Goal: Task Accomplishment & Management: Manage account settings

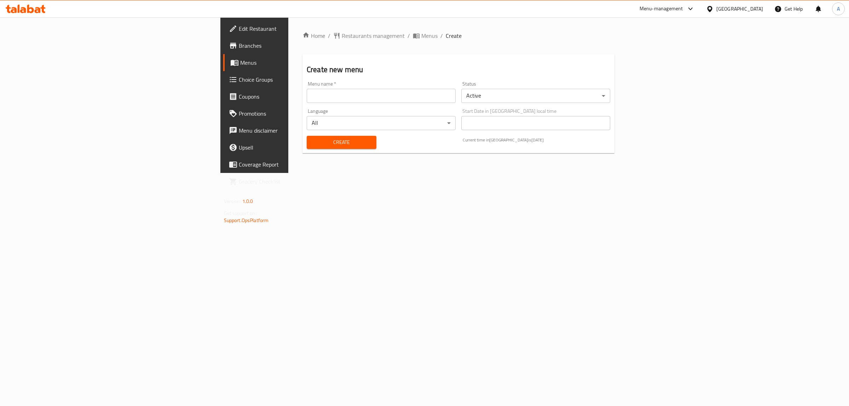
drag, startPoint x: 413, startPoint y: 102, endPoint x: 275, endPoint y: 112, distance: 138.4
click at [413, 102] on input "text" at bounding box center [381, 96] width 149 height 14
type input "1"
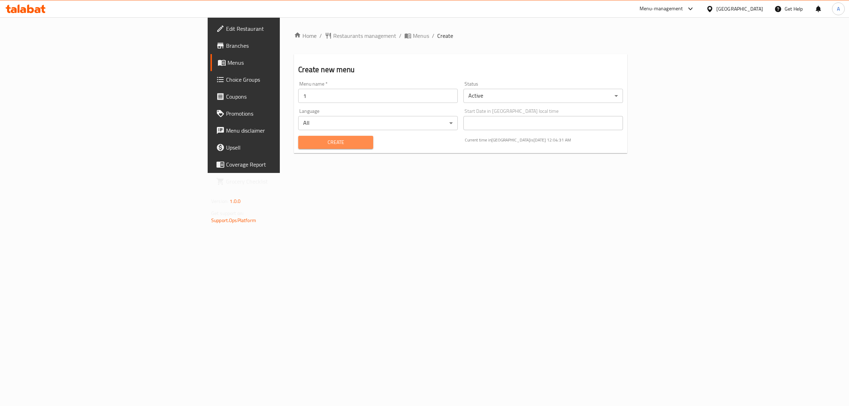
click at [304, 141] on span "Create" at bounding box center [335, 142] width 63 height 9
click at [210, 55] on link "Menus" at bounding box center [279, 62] width 139 height 17
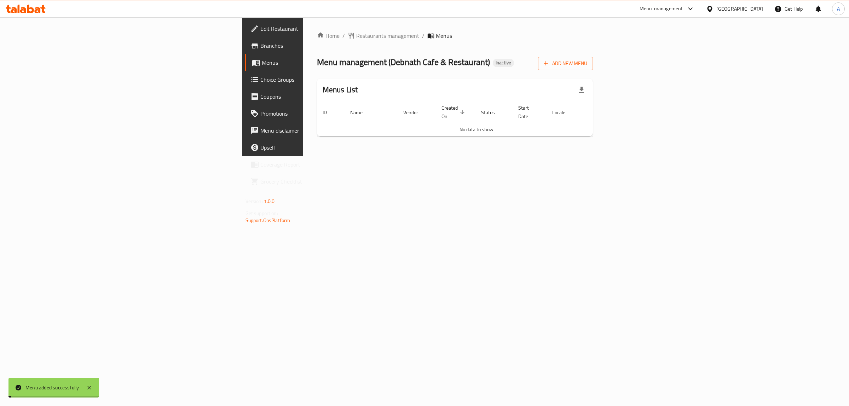
click at [245, 57] on link "Menus" at bounding box center [314, 62] width 139 height 17
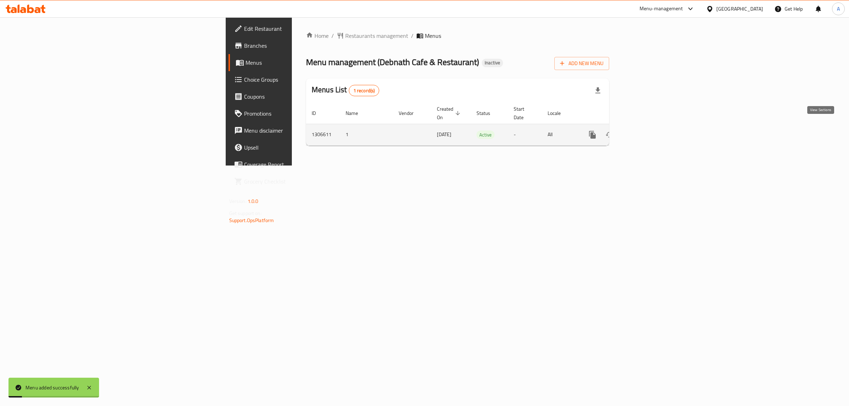
click at [648, 131] on icon "enhanced table" at bounding box center [643, 135] width 8 height 8
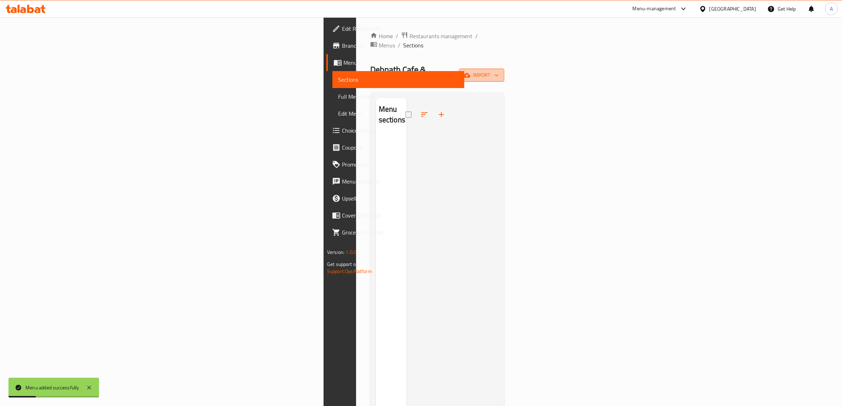
click at [471, 72] on icon "button" at bounding box center [466, 75] width 7 height 7
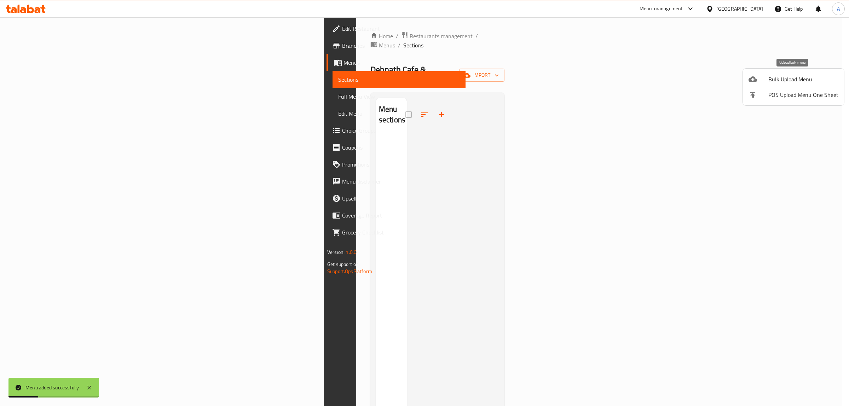
click at [763, 80] on div at bounding box center [759, 79] width 20 height 8
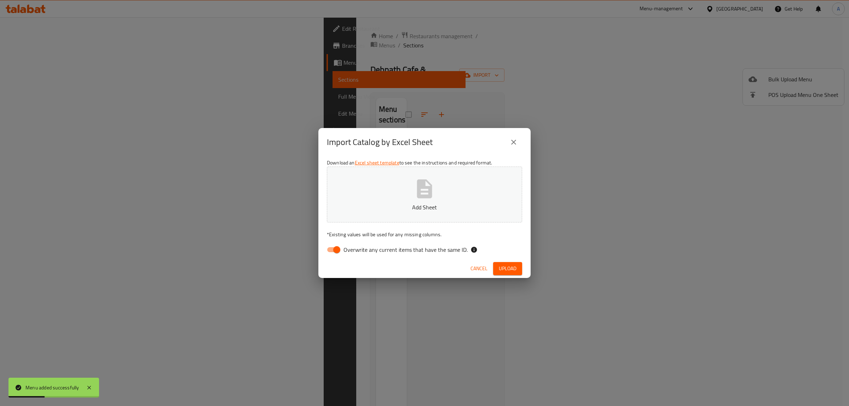
click at [363, 254] on span "Overwrite any current items that have the same ID." at bounding box center [406, 250] width 124 height 8
click at [357, 254] on input "Overwrite any current items that have the same ID." at bounding box center [337, 249] width 40 height 13
checkbox input "false"
click at [392, 182] on button "Add Sheet" at bounding box center [424, 195] width 195 height 56
click at [512, 270] on span "Upload" at bounding box center [508, 268] width 18 height 9
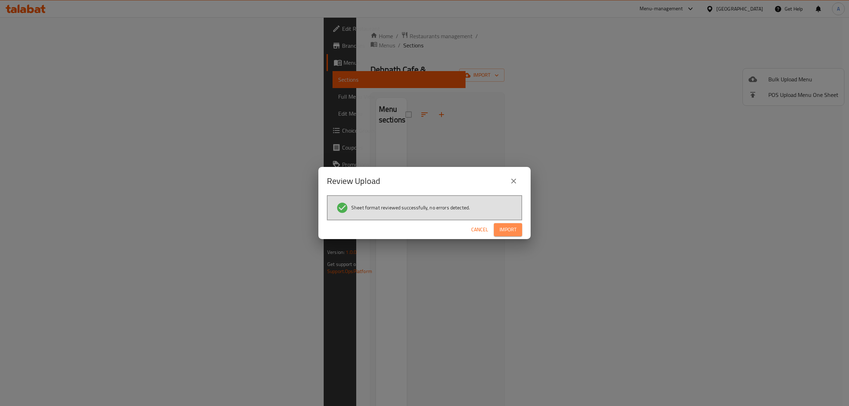
click at [517, 223] on button "Import" at bounding box center [508, 229] width 28 height 13
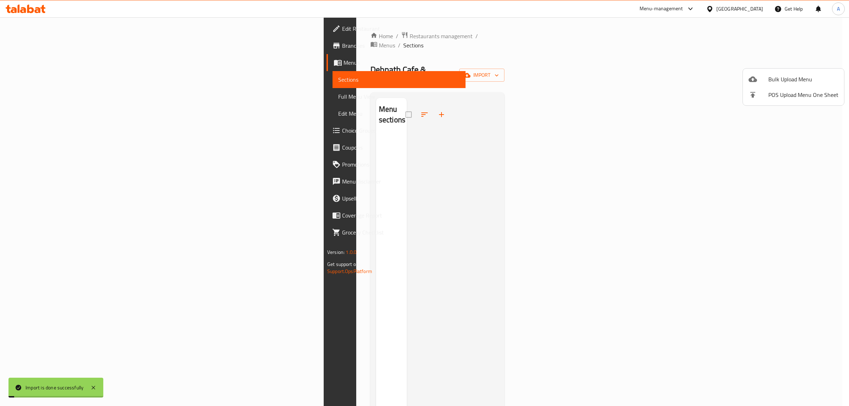
click at [56, 96] on div at bounding box center [424, 203] width 849 height 406
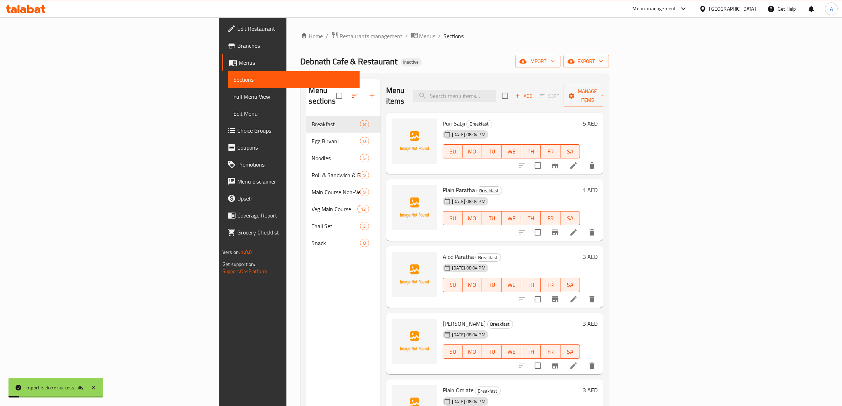
click at [233, 96] on span "Full Menu View" at bounding box center [293, 96] width 121 height 8
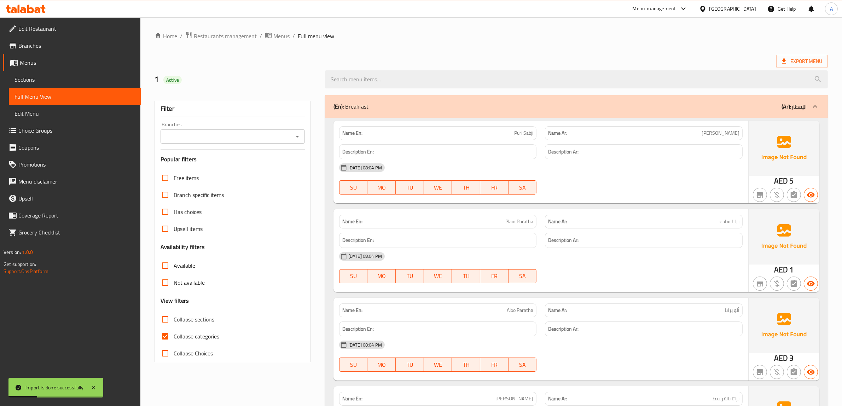
click at [189, 333] on span "Collapse categories" at bounding box center [197, 336] width 46 height 8
click at [174, 333] on input "Collapse categories" at bounding box center [165, 336] width 17 height 17
checkbox input "false"
click at [409, 40] on ol "Home / Restaurants management / Menus / Full menu view" at bounding box center [492, 35] width 674 height 9
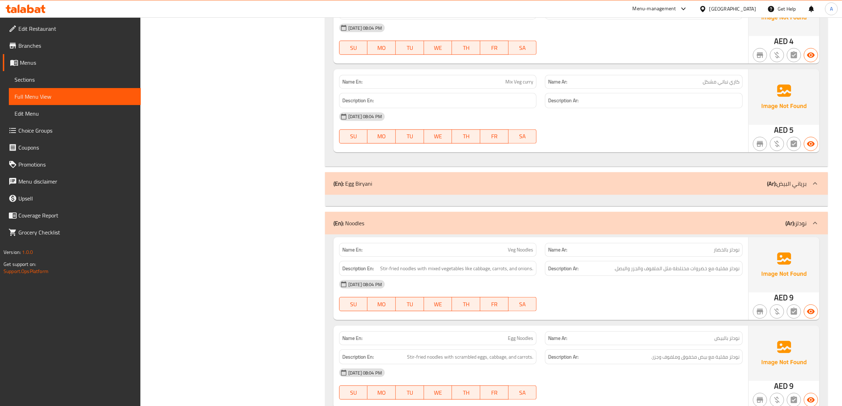
scroll to position [663, 0]
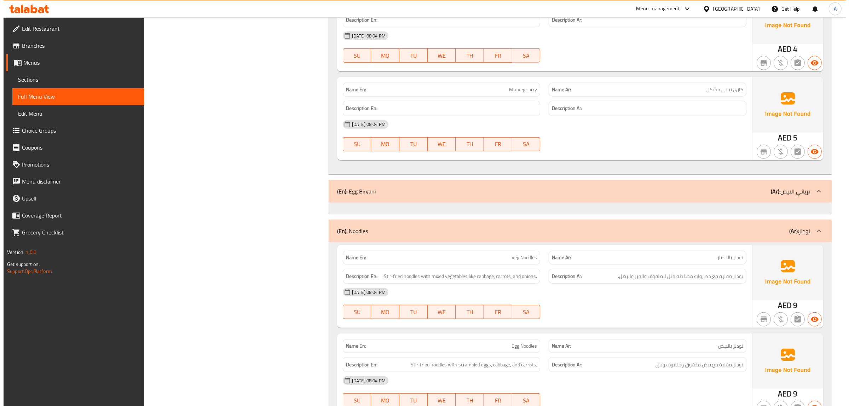
scroll to position [0, 0]
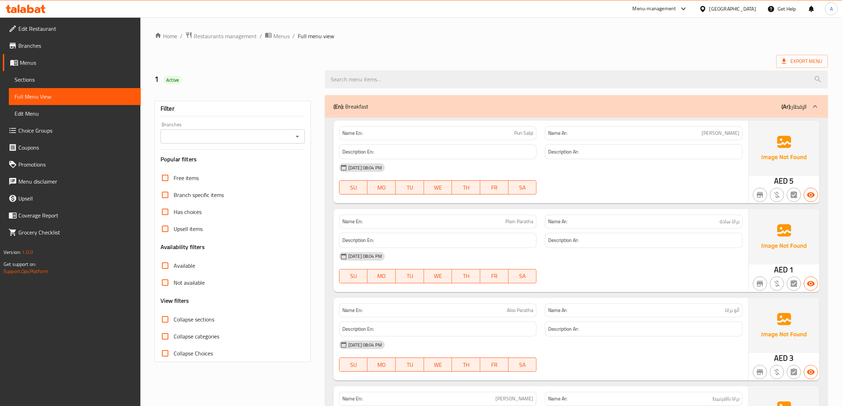
click at [71, 79] on span "Sections" at bounding box center [75, 79] width 121 height 8
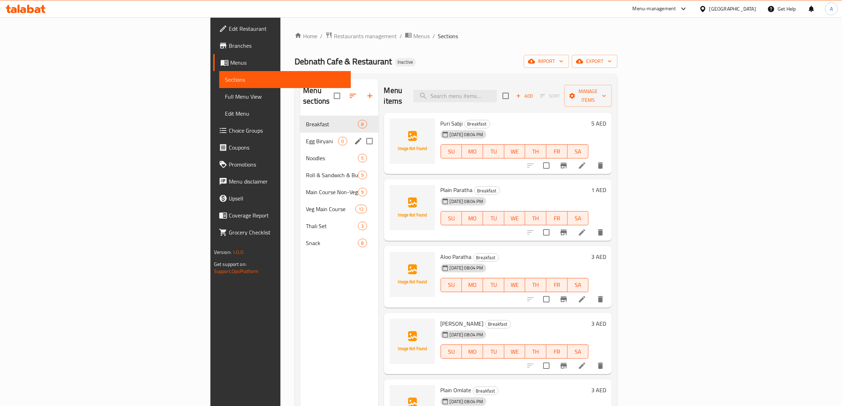
click at [362, 134] on input "Menu sections" at bounding box center [369, 141] width 15 height 15
checkbox input "true"
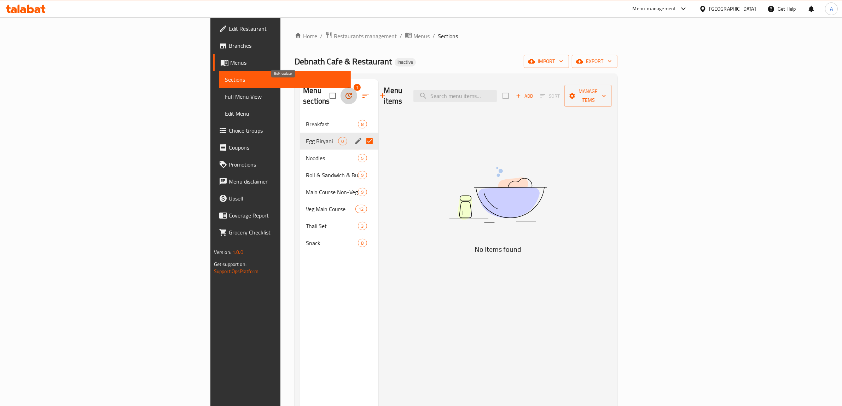
click at [340, 87] on button "button" at bounding box center [348, 95] width 17 height 17
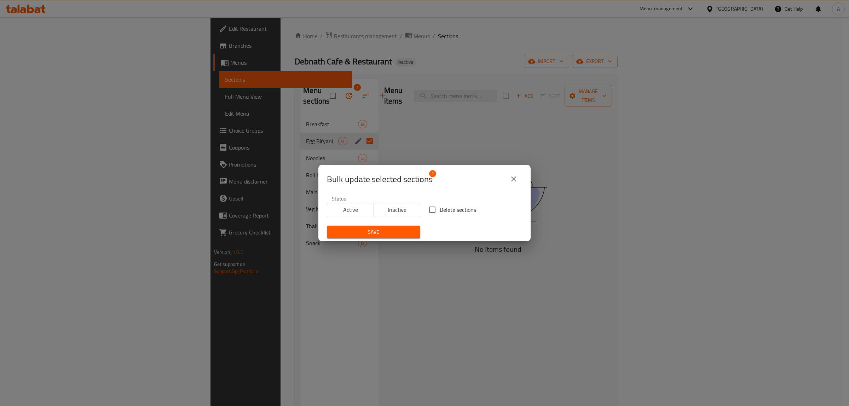
click at [442, 211] on span "Delete sections" at bounding box center [458, 210] width 36 height 8
click at [440, 211] on input "Delete sections" at bounding box center [432, 209] width 15 height 15
checkbox input "true"
click at [394, 230] on span "Save" at bounding box center [374, 232] width 82 height 9
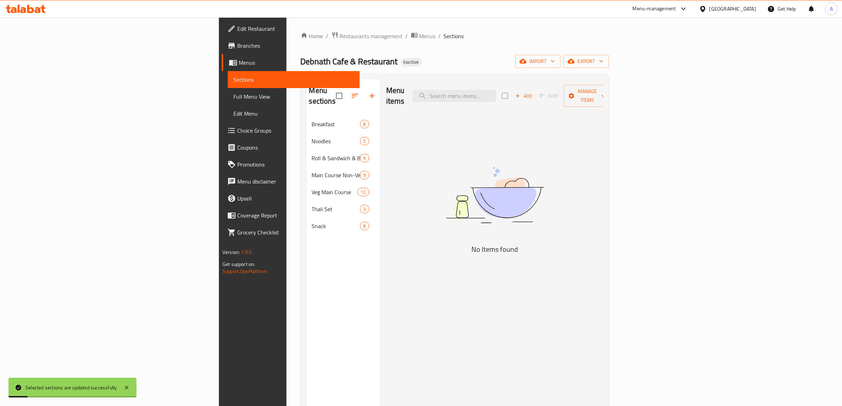
click at [306, 260] on div "Menu sections Breakfast 8 Noodles 5 Roll & Sandwich & Burger 9 Main Course Non-…" at bounding box center [343, 282] width 74 height 406
click at [233, 98] on span "Full Menu View" at bounding box center [293, 96] width 121 height 8
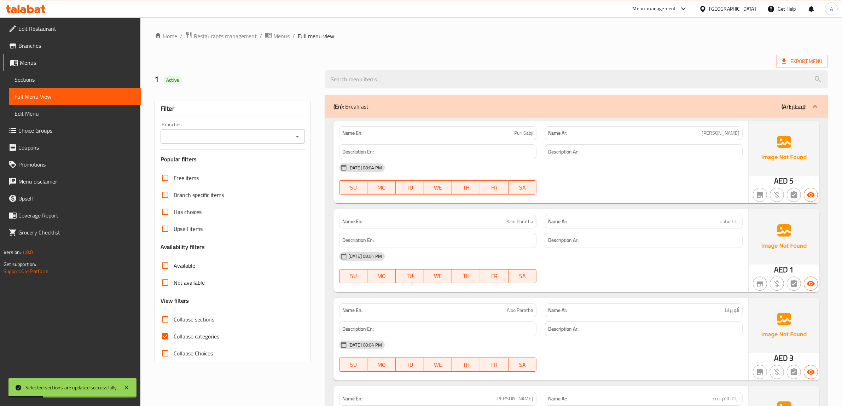
click at [187, 338] on span "Collapse categories" at bounding box center [197, 336] width 46 height 8
click at [174, 338] on input "Collapse categories" at bounding box center [165, 336] width 17 height 17
checkbox input "false"
click at [392, 38] on ol "Home / Restaurants management / Menus / Full menu view" at bounding box center [492, 35] width 674 height 9
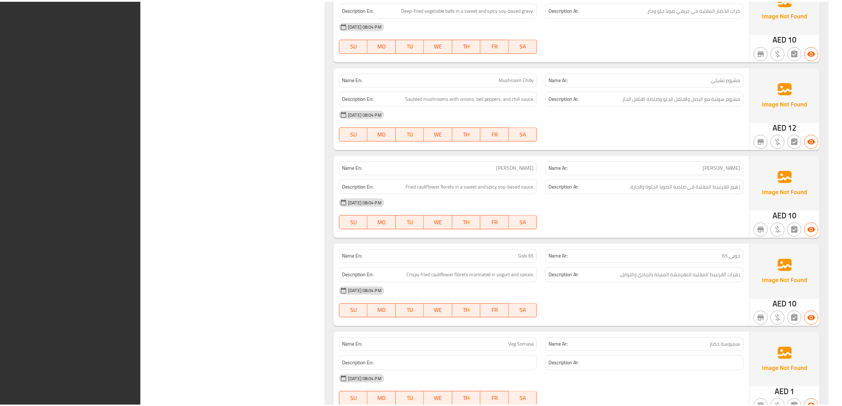
scroll to position [4897, 0]
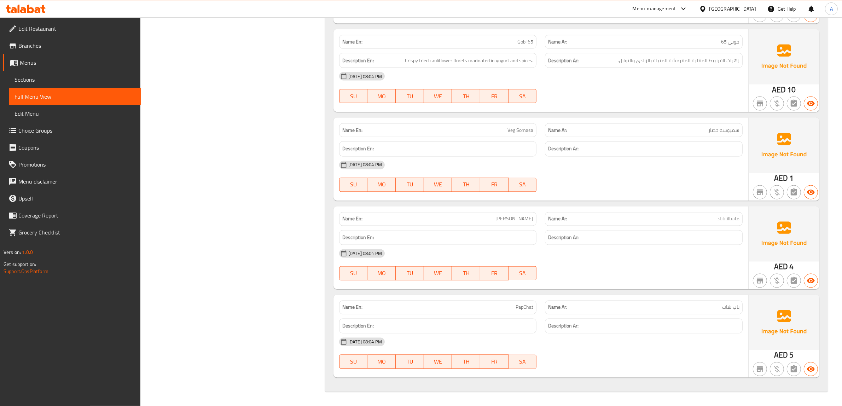
scroll to position [4914, 0]
copy span "Masala"
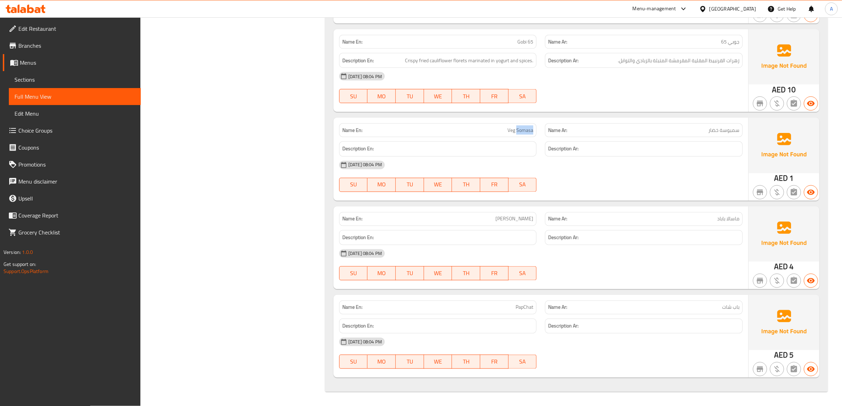
copy span "Veg Somasa"
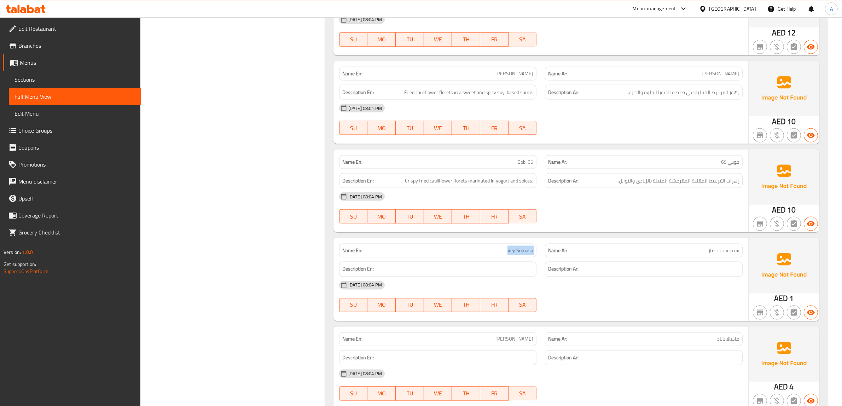
scroll to position [4781, 0]
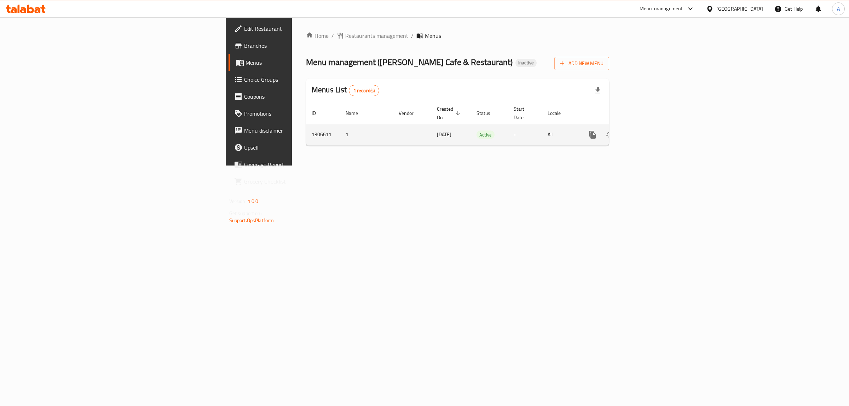
click at [648, 131] on icon "enhanced table" at bounding box center [643, 135] width 8 height 8
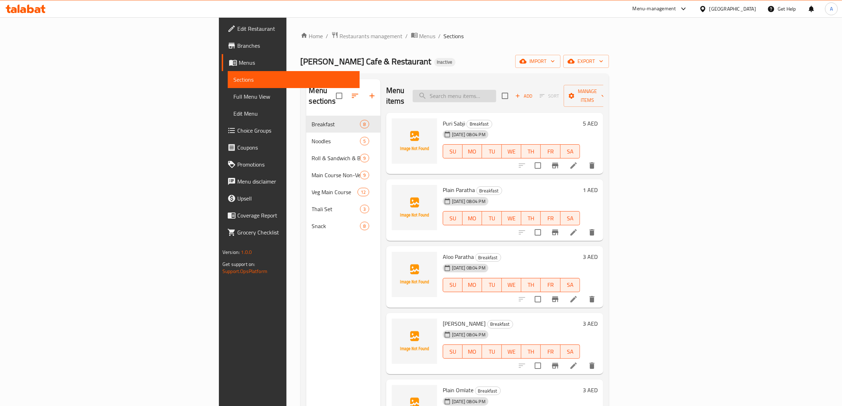
click at [496, 94] on input "search" at bounding box center [454, 96] width 83 height 12
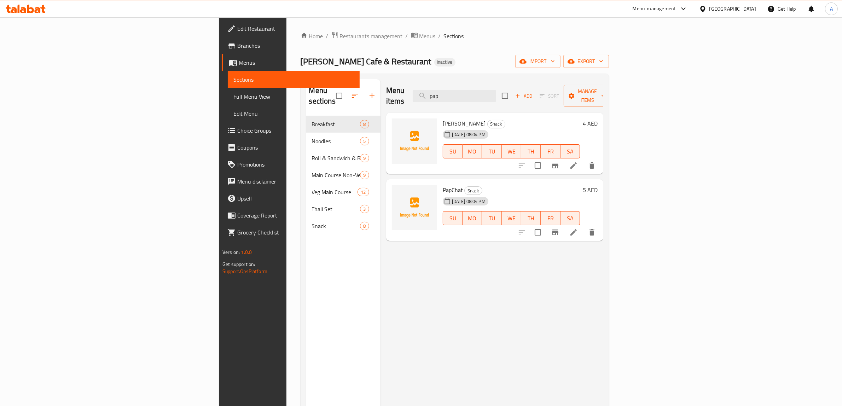
type input "pap"
click at [440, 127] on div "[DATE] 08:04 PM" at bounding box center [458, 134] width 36 height 14
